Goal: Task Accomplishment & Management: Manage account settings

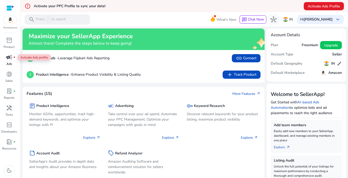
click at [11, 61] on div "campaign fiber_manual_record" at bounding box center [9, 57] width 14 height 8
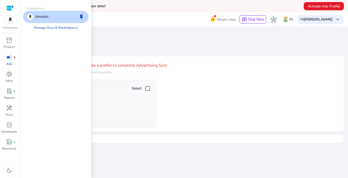
click at [12, 19] on img at bounding box center [10, 20] width 14 height 8
click at [56, 28] on link "Manage Geos & Marketplaces" at bounding box center [56, 27] width 52 height 9
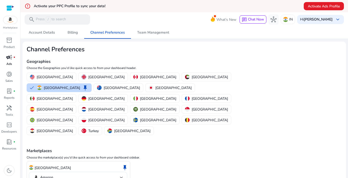
click at [10, 61] on div "campaign fiber_manual_record" at bounding box center [9, 57] width 14 height 8
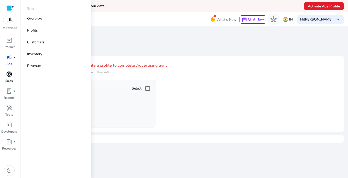
click at [8, 77] on span "donut_small" at bounding box center [9, 74] width 6 height 6
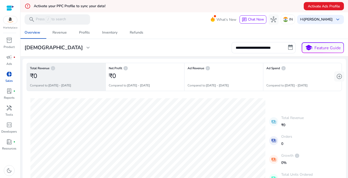
click at [10, 7] on div at bounding box center [10, 8] width 8 height 6
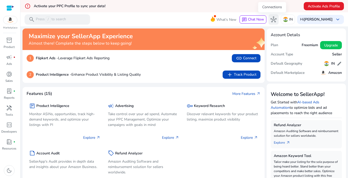
click at [271, 20] on span "hub" at bounding box center [274, 19] width 6 height 6
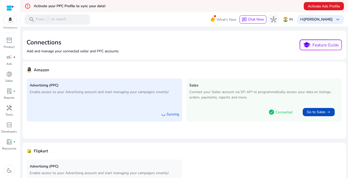
click at [165, 113] on div "Syncing" at bounding box center [171, 114] width 18 height 9
click at [171, 114] on p "Syncing" at bounding box center [173, 113] width 13 height 5
click at [105, 91] on p "Enable access to your Advertising account and start managing your campaigns sma…" at bounding box center [104, 91] width 149 height 5
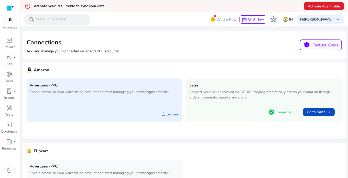
click at [73, 91] on p "Enable access to your Advertising account and start managing your campaigns sma…" at bounding box center [104, 91] width 149 height 5
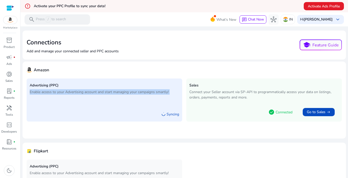
click at [73, 91] on p "Enable access to your Advertising account and start managing your campaigns sma…" at bounding box center [104, 91] width 149 height 5
click at [76, 98] on div "Advertising (PPC) Enable access to your Advertising account and start managing …" at bounding box center [105, 99] width 156 height 43
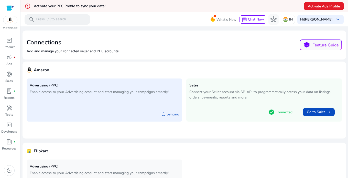
click at [77, 105] on div "Advertising (PPC) Enable access to your Advertising account and start managing …" at bounding box center [105, 99] width 156 height 43
click at [40, 70] on h4 "Amazon" at bounding box center [41, 70] width 15 height 5
click at [9, 59] on span "campaign" at bounding box center [9, 57] width 6 height 6
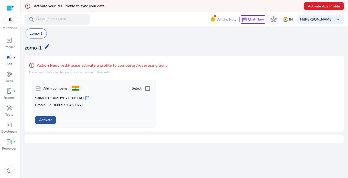
click at [47, 120] on span "Activate" at bounding box center [45, 119] width 13 height 5
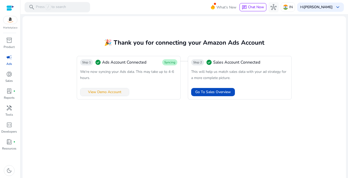
click at [110, 92] on span "View Demo Account" at bounding box center [104, 91] width 33 height 5
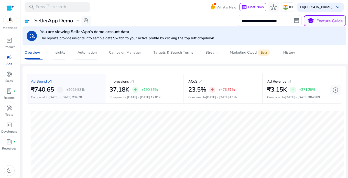
scroll to position [11, 0]
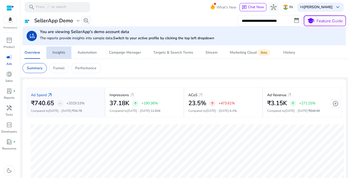
click at [57, 54] on div "Insights" at bounding box center [58, 53] width 13 height 4
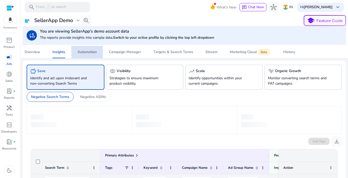
click at [84, 52] on div "Automation" at bounding box center [87, 52] width 19 height 4
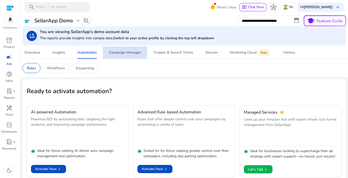
click at [125, 54] on div "Campaign Manager" at bounding box center [125, 53] width 32 height 4
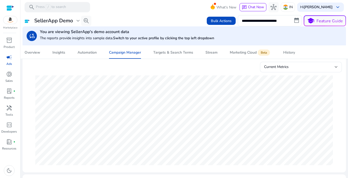
scroll to position [56, 0]
click at [37, 51] on div "Overview" at bounding box center [33, 53] width 16 height 4
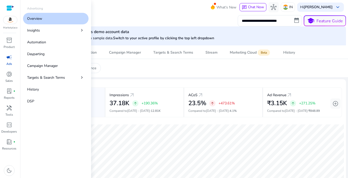
click at [12, 59] on span "campaign" at bounding box center [9, 57] width 6 height 6
click at [7, 60] on span "campaign" at bounding box center [9, 57] width 6 height 6
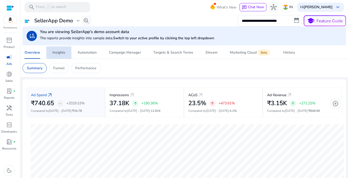
click at [59, 52] on div "Insights" at bounding box center [58, 53] width 13 height 4
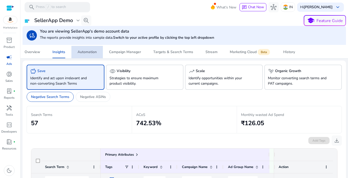
click at [87, 51] on div "Automation" at bounding box center [87, 52] width 19 height 4
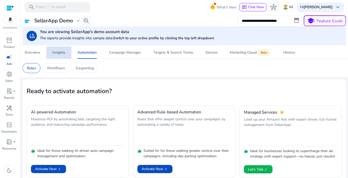
click at [63, 52] on div "Insights" at bounding box center [58, 53] width 13 height 4
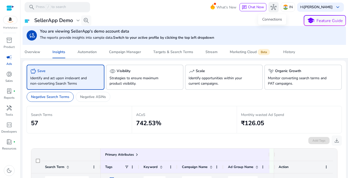
click at [272, 8] on span "hub" at bounding box center [274, 7] width 6 height 6
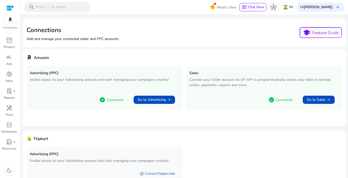
scroll to position [29, 0]
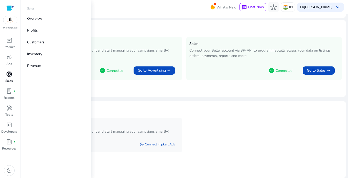
click at [10, 74] on span "donut_small" at bounding box center [9, 74] width 6 height 6
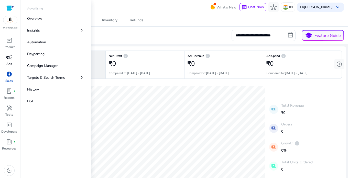
click at [9, 58] on span "campaign" at bounding box center [9, 57] width 6 height 6
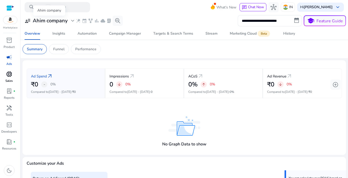
click at [60, 21] on h3 "Ahim company" at bounding box center [50, 21] width 35 height 6
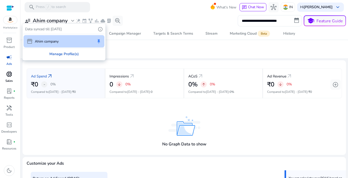
click at [70, 55] on div "Manage Profile(s)" at bounding box center [64, 54] width 82 height 12
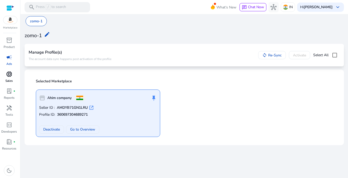
click at [9, 60] on span "campaign" at bounding box center [9, 57] width 6 height 6
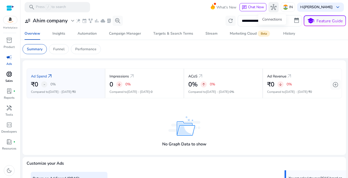
click at [275, 6] on span "hub" at bounding box center [274, 7] width 6 height 6
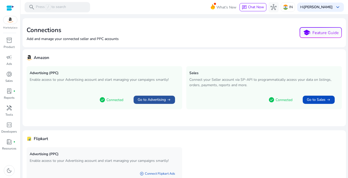
click at [145, 100] on span "Go to Advertising" at bounding box center [152, 99] width 28 height 5
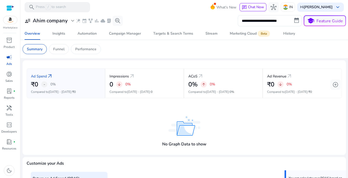
drag, startPoint x: 112, startPoint y: 148, endPoint x: 120, endPoint y: 135, distance: 14.7
click at [120, 135] on div "No Graph Data to show" at bounding box center [184, 133] width 315 height 36
